Goal: Task Accomplishment & Management: Manage account settings

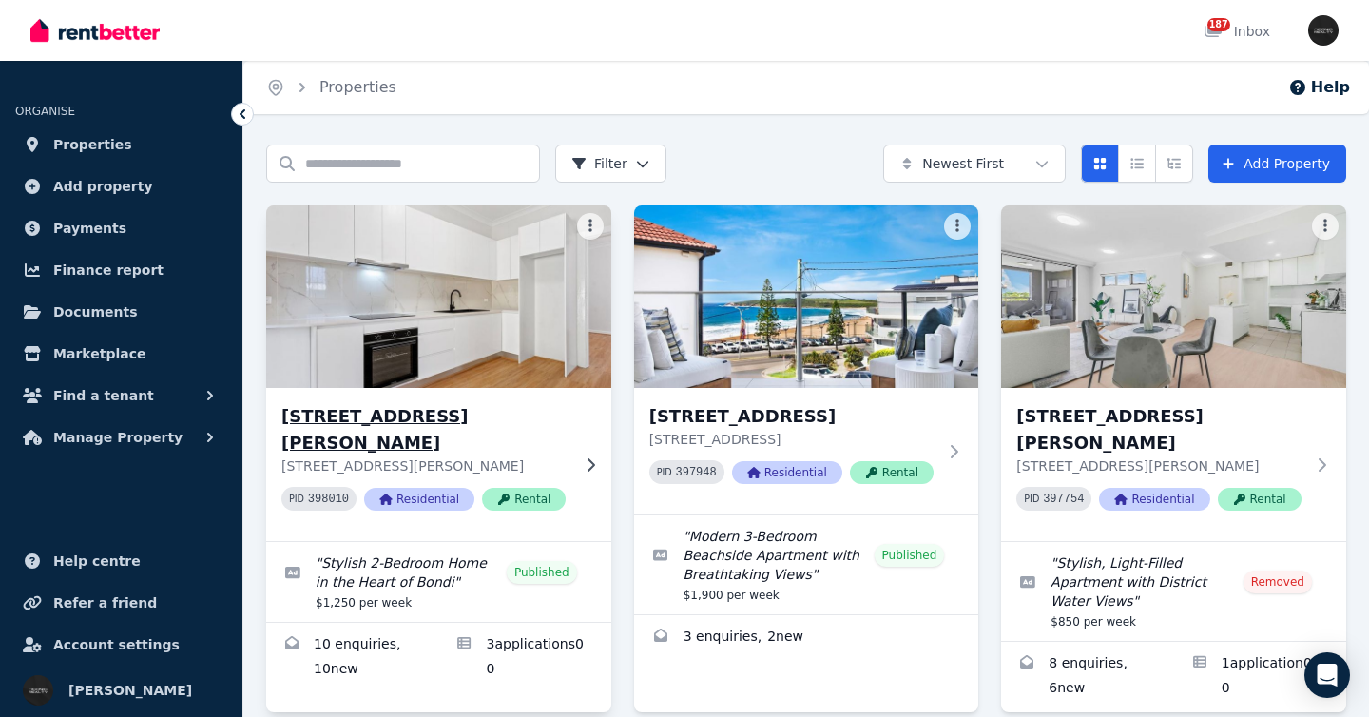
click at [577, 414] on div "[STREET_ADDRESS][GEOGRAPHIC_DATA][PERSON_NAME] [STREET_ADDRESS][PERSON_NAME] 39…" at bounding box center [438, 464] width 345 height 153
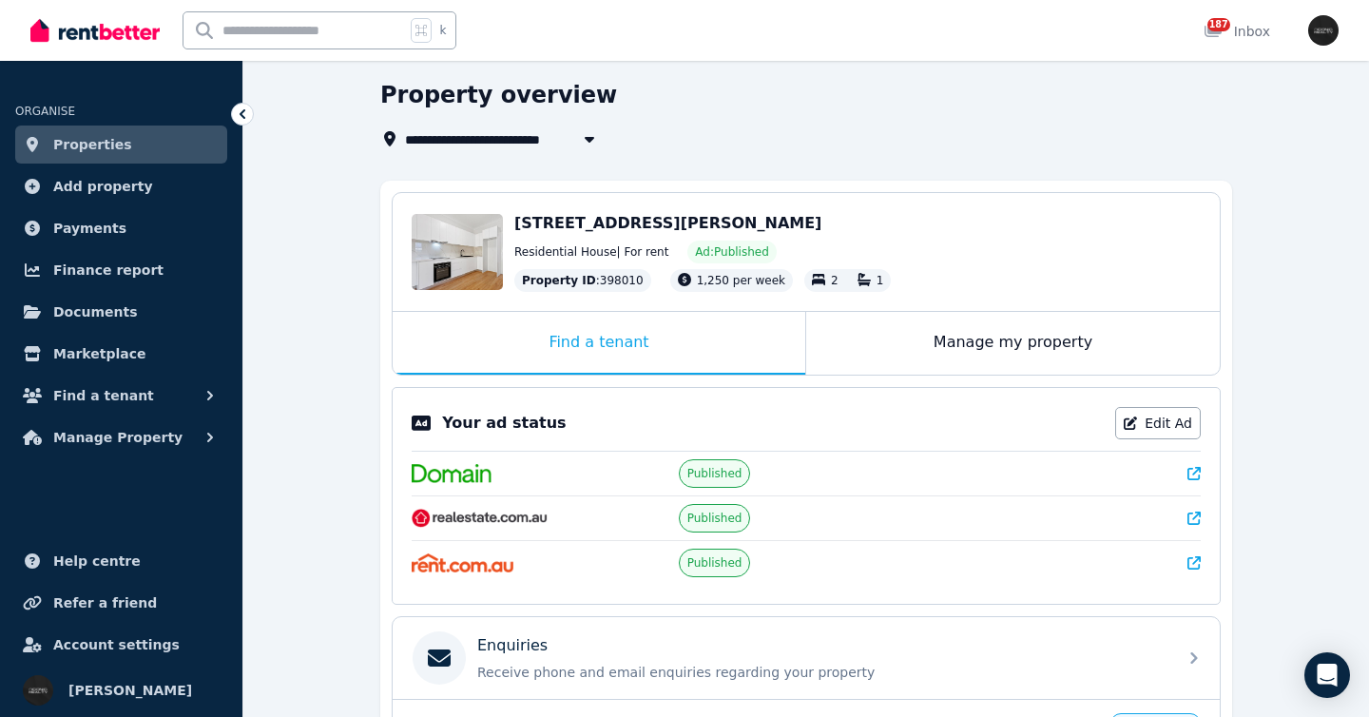
scroll to position [110, 0]
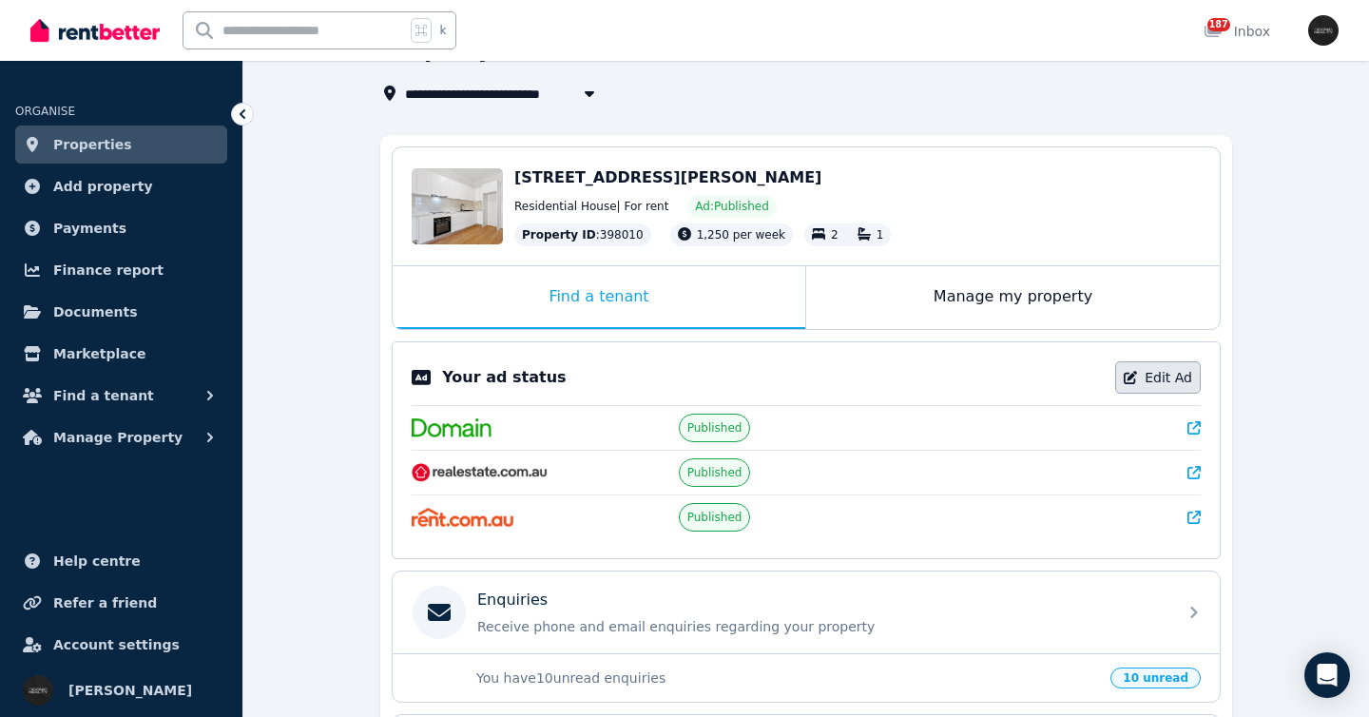
click at [1164, 372] on link "Edit Ad" at bounding box center [1158, 377] width 86 height 32
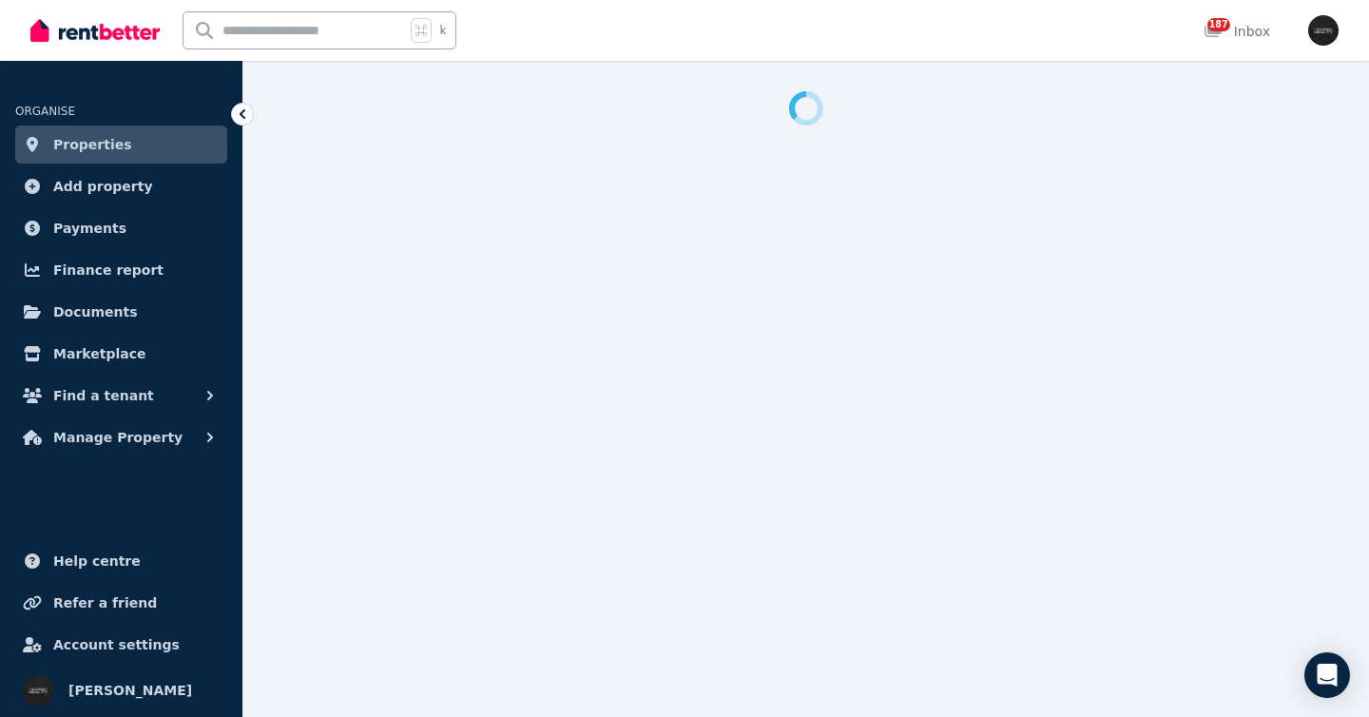
select select "**********"
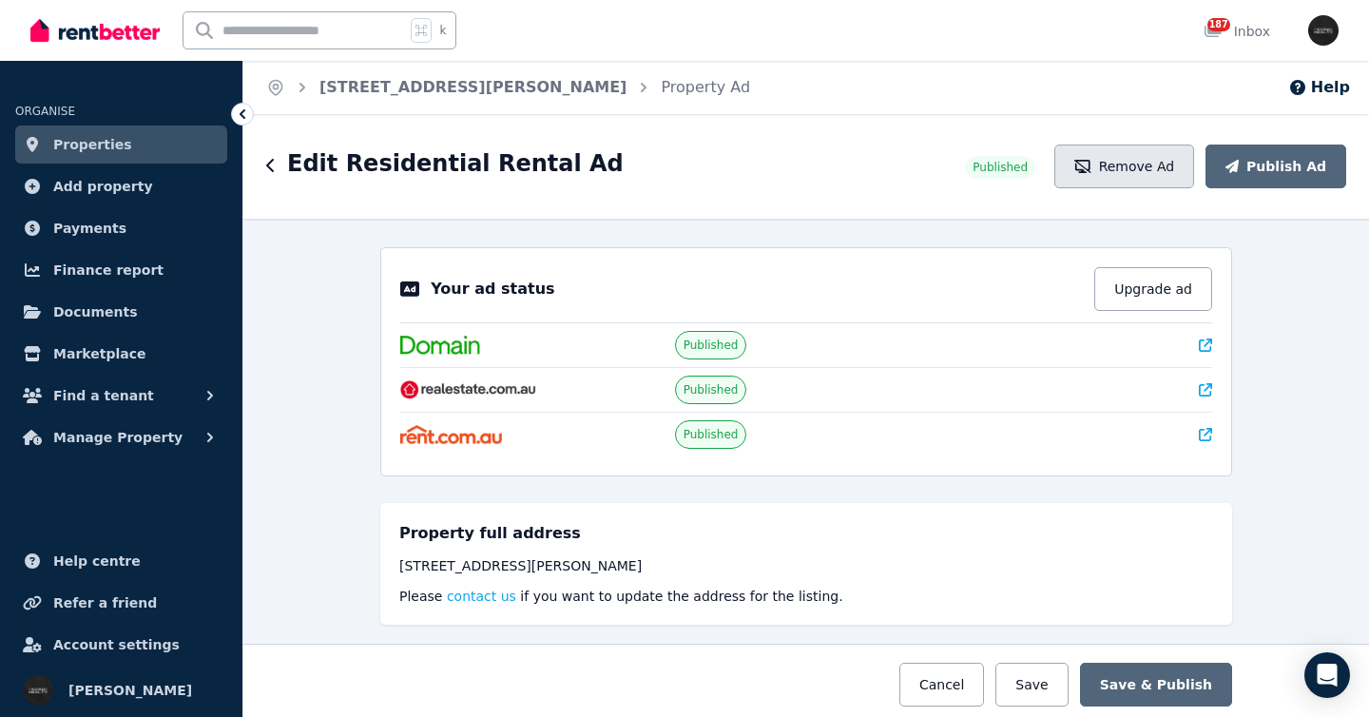
click at [1130, 171] on button "Remove Ad" at bounding box center [1124, 167] width 140 height 44
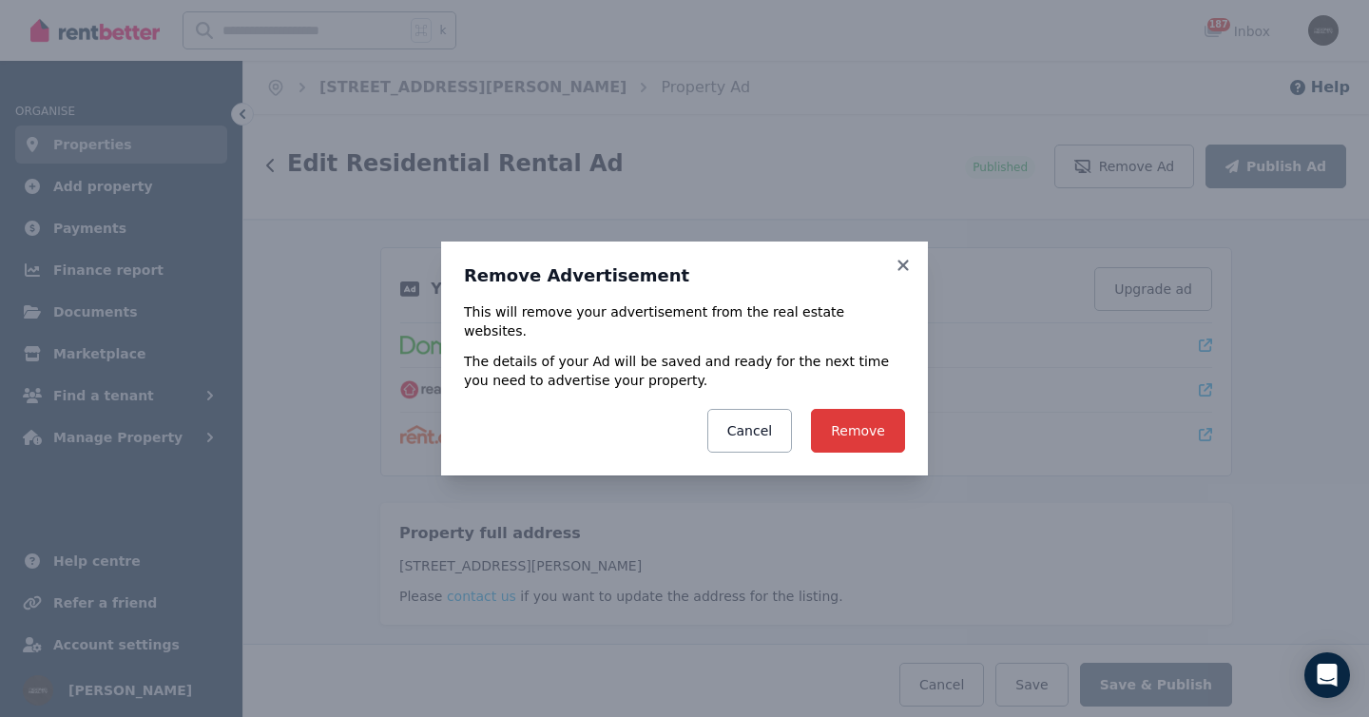
click at [875, 410] on button "Remove" at bounding box center [858, 431] width 94 height 44
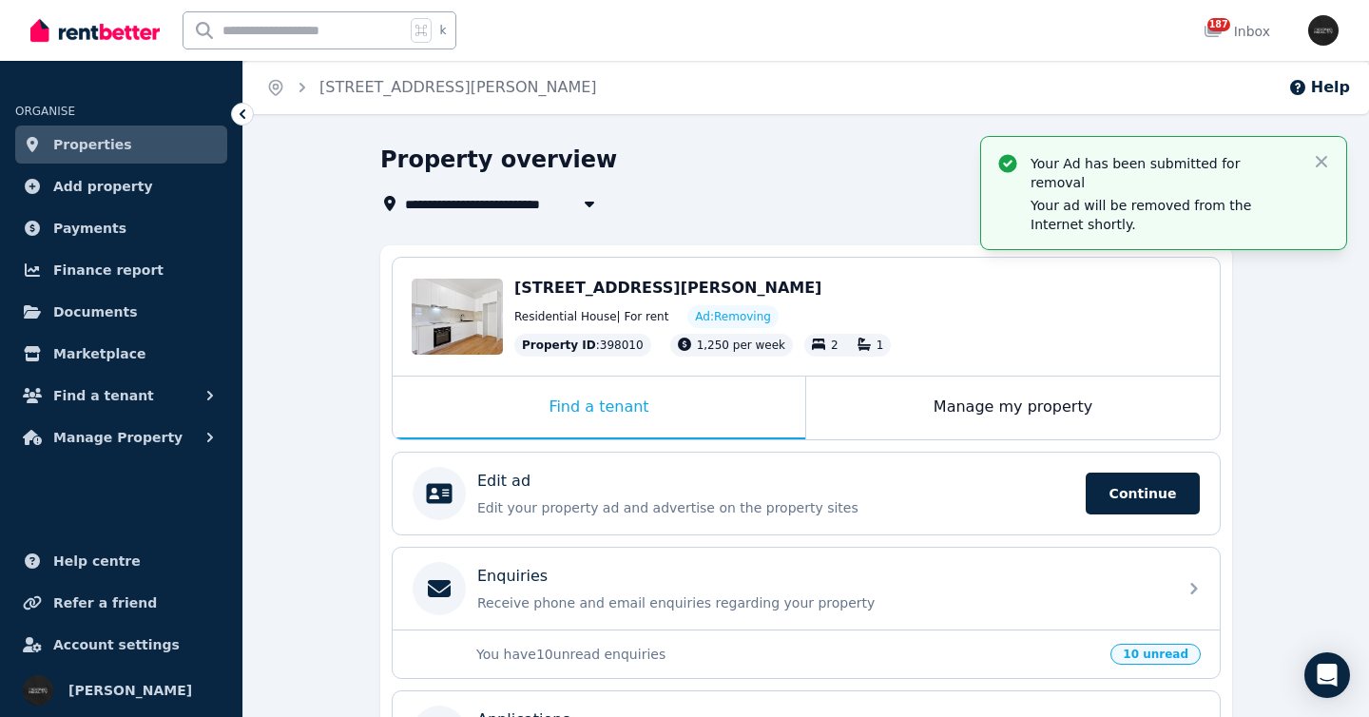
click at [182, 142] on link "Properties" at bounding box center [121, 145] width 212 height 38
